Goal: Obtain resource: Obtain resource

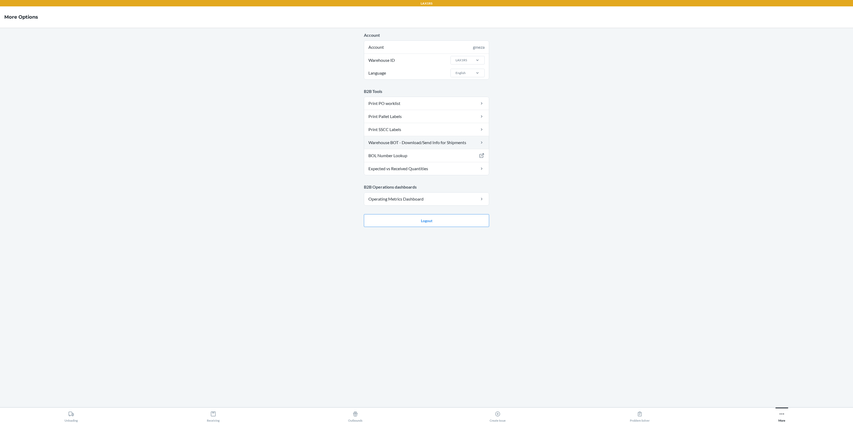
click at [423, 146] on link "Warehouse BOT - Download/Send Info for Shipments" at bounding box center [426, 142] width 125 height 13
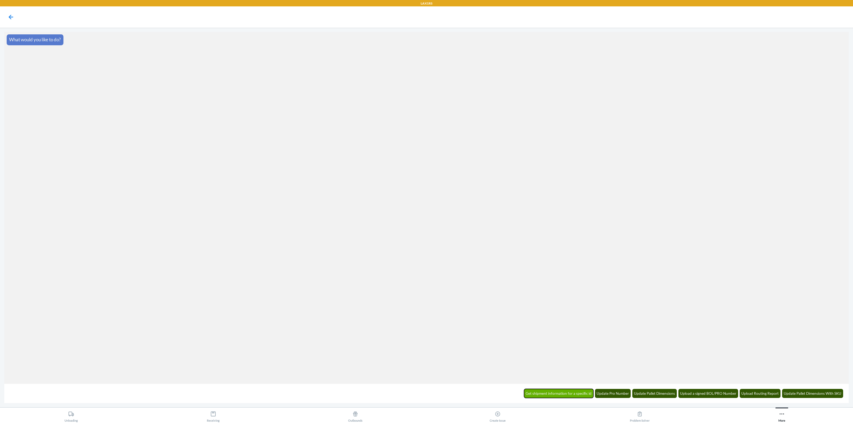
click at [577, 393] on button "Get shipment information for a specific id" at bounding box center [559, 393] width 70 height 9
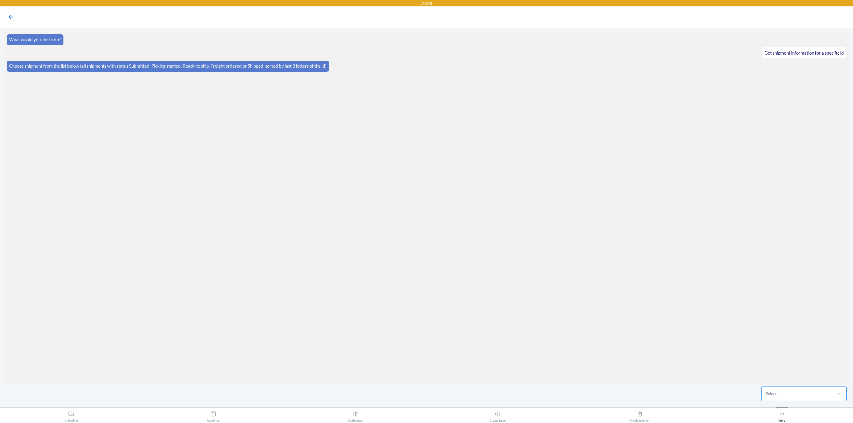
click at [775, 394] on div "Select..." at bounding box center [772, 394] width 13 height 6
click at [767, 394] on input "Select..." at bounding box center [766, 394] width 1 height 6
paste input "WZ96SZS7IQ93O"
type input "WZ96SZS7IQ93O"
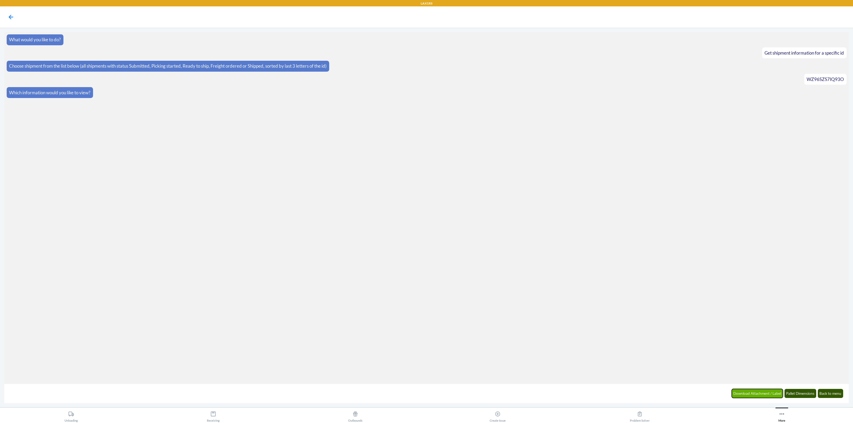
click at [770, 395] on button "Download Attachment / Label" at bounding box center [757, 393] width 51 height 9
click at [789, 392] on button "Bol" at bounding box center [790, 393] width 9 height 9
